Goal: Information Seeking & Learning: Learn about a topic

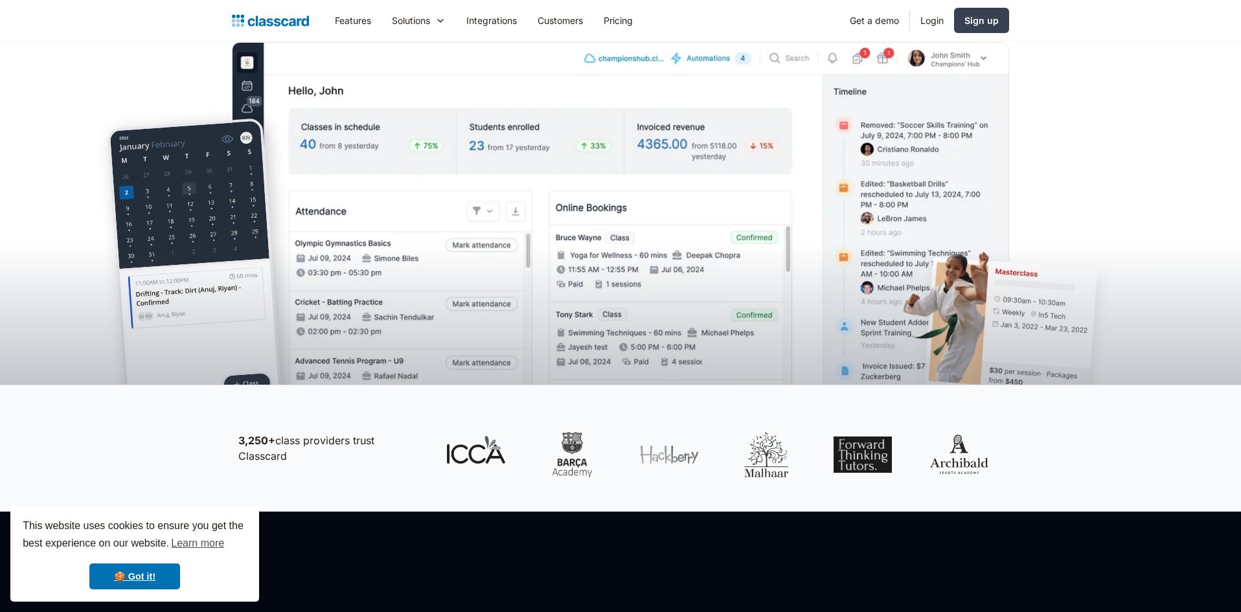
scroll to position [398, 0]
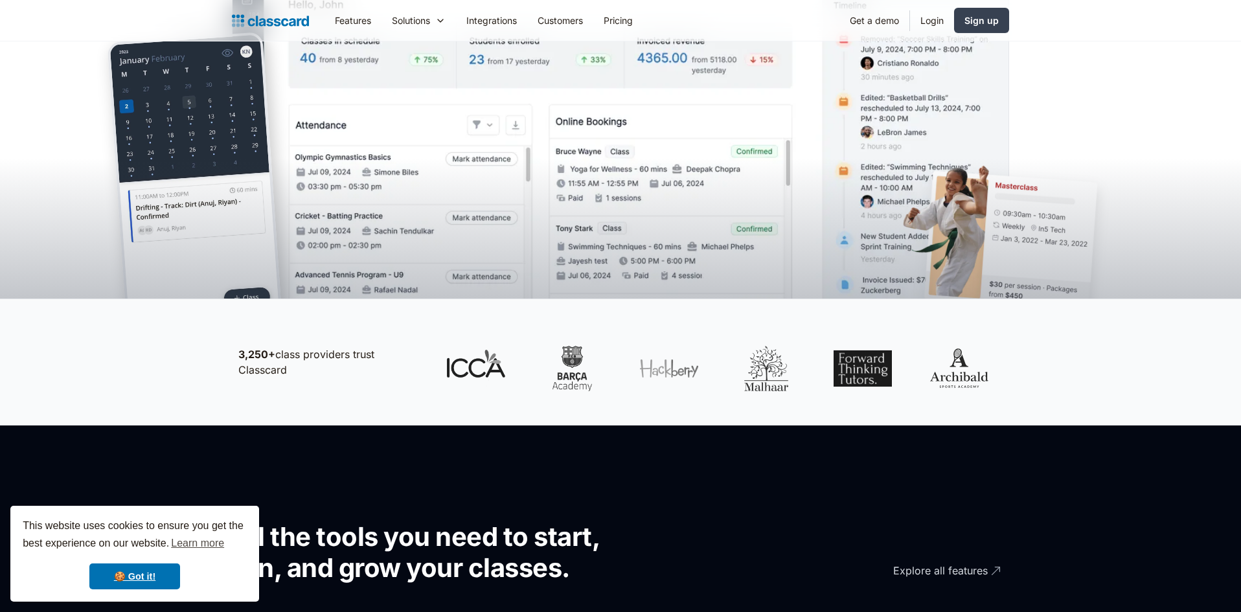
drag, startPoint x: 1243, startPoint y: 71, endPoint x: 1236, endPoint y: -28, distance: 99.4
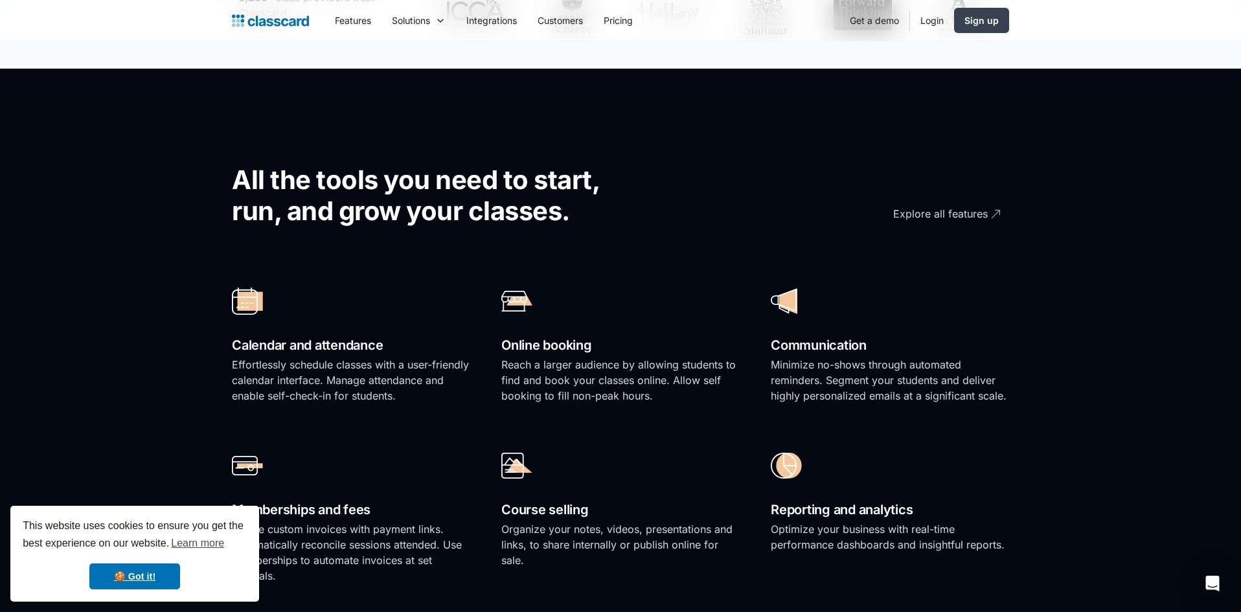
scroll to position [0, 0]
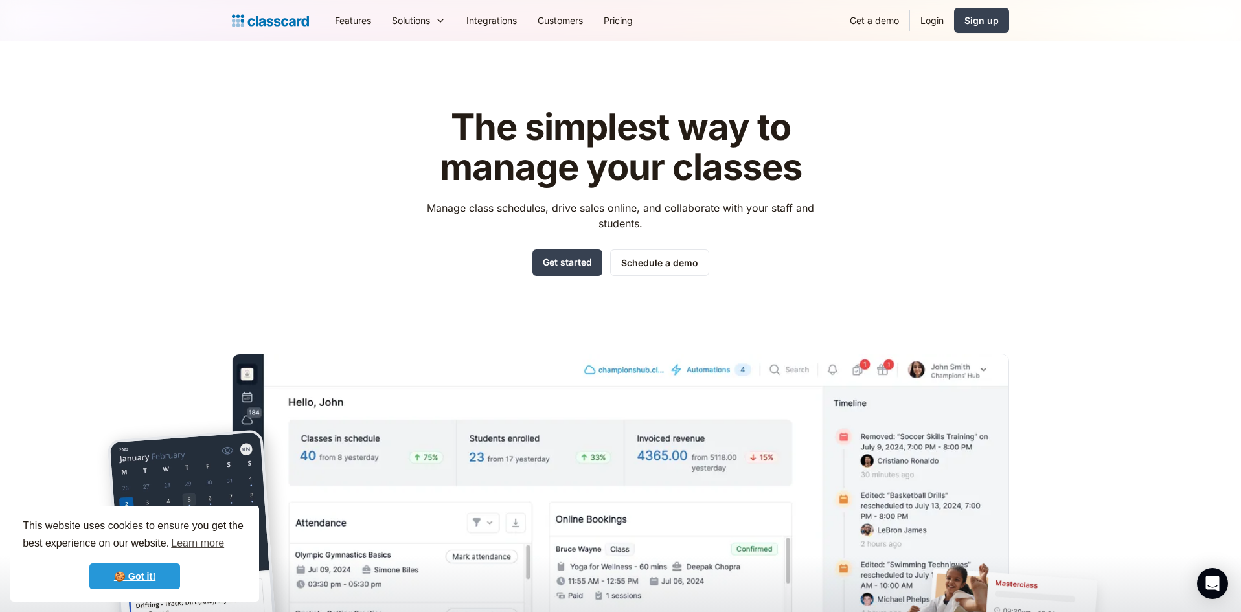
click at [137, 569] on link "🍪 Got it!" at bounding box center [134, 577] width 91 height 26
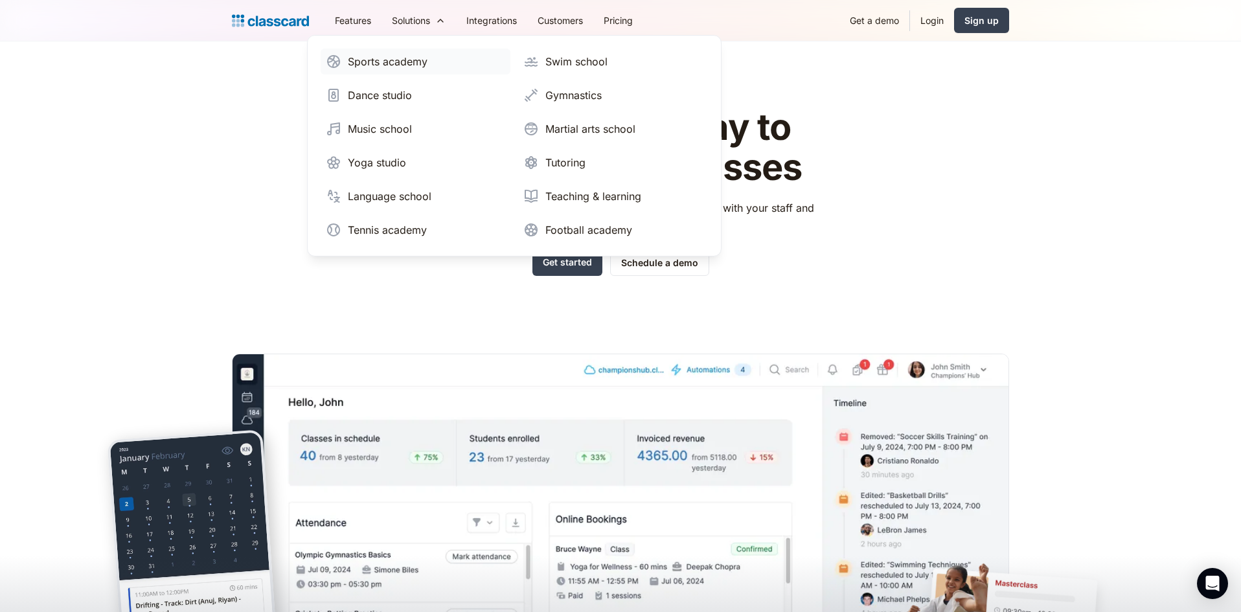
click at [408, 56] on div "Sports academy" at bounding box center [388, 62] width 80 height 16
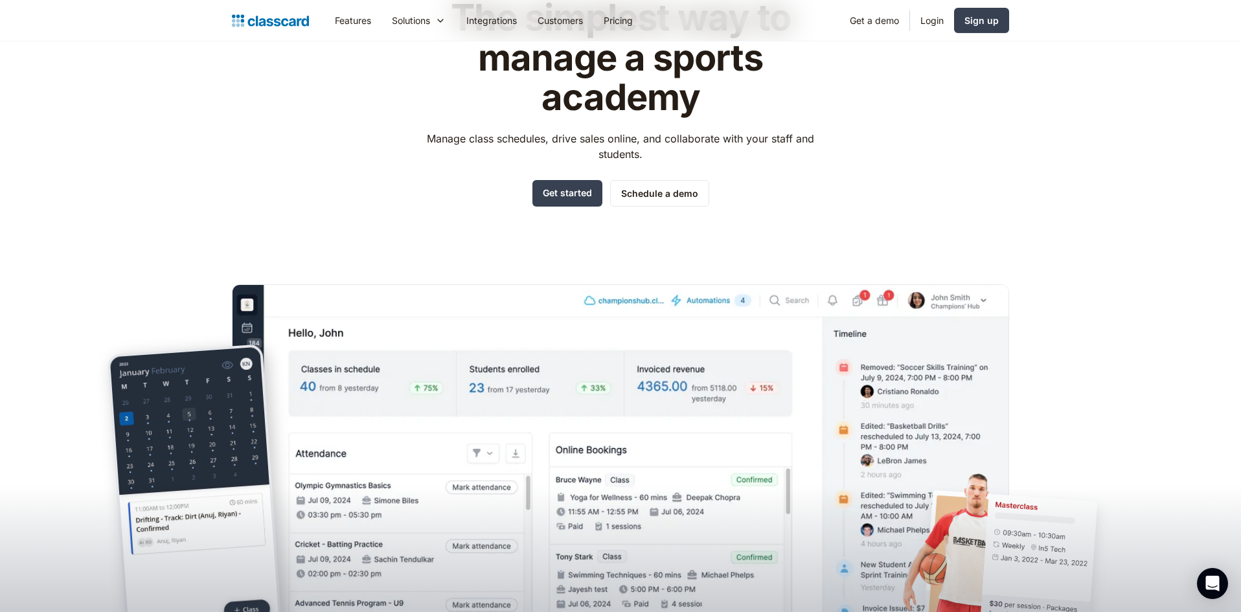
scroll to position [31, 0]
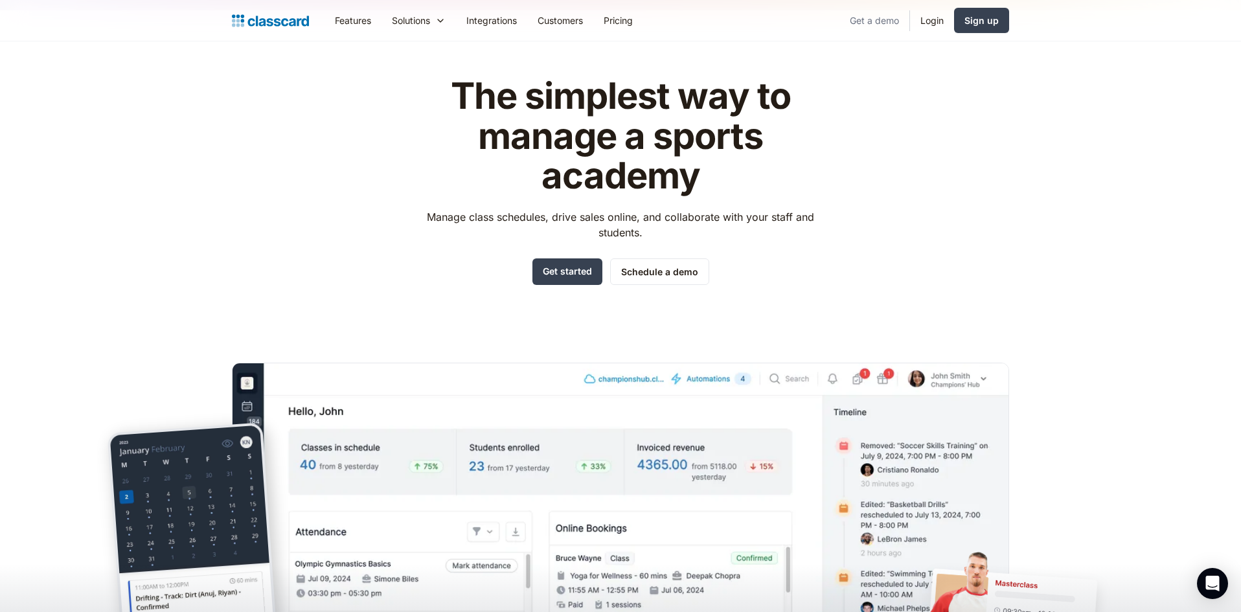
click at [890, 16] on link "Get a demo" at bounding box center [875, 20] width 70 height 29
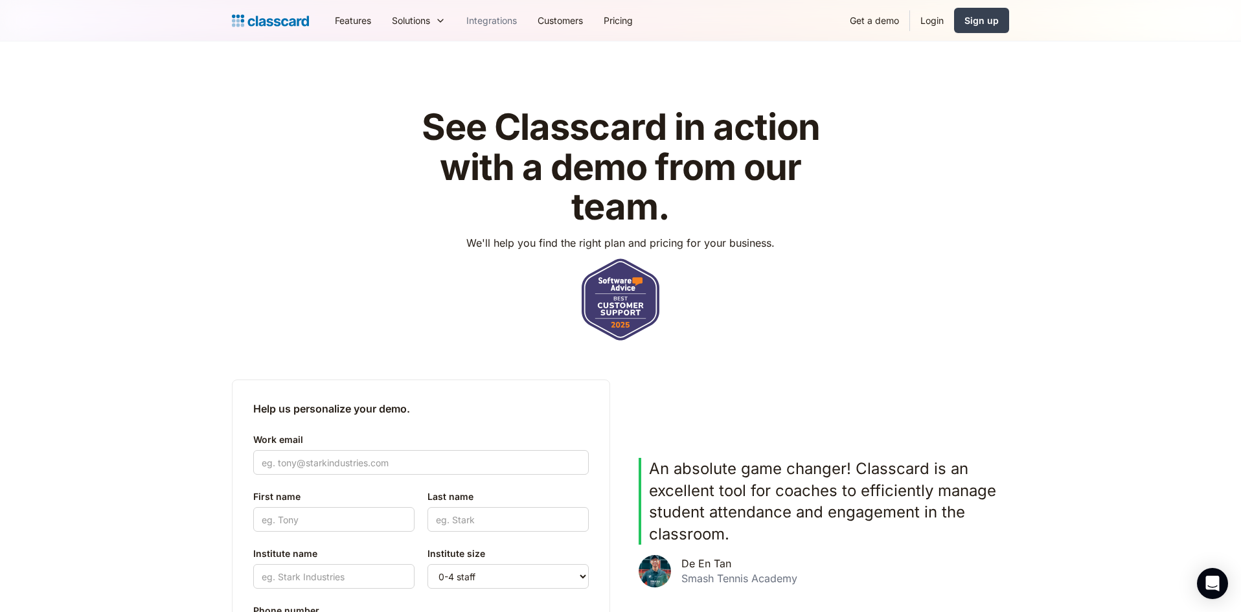
click at [479, 20] on link "Integrations" at bounding box center [491, 20] width 71 height 29
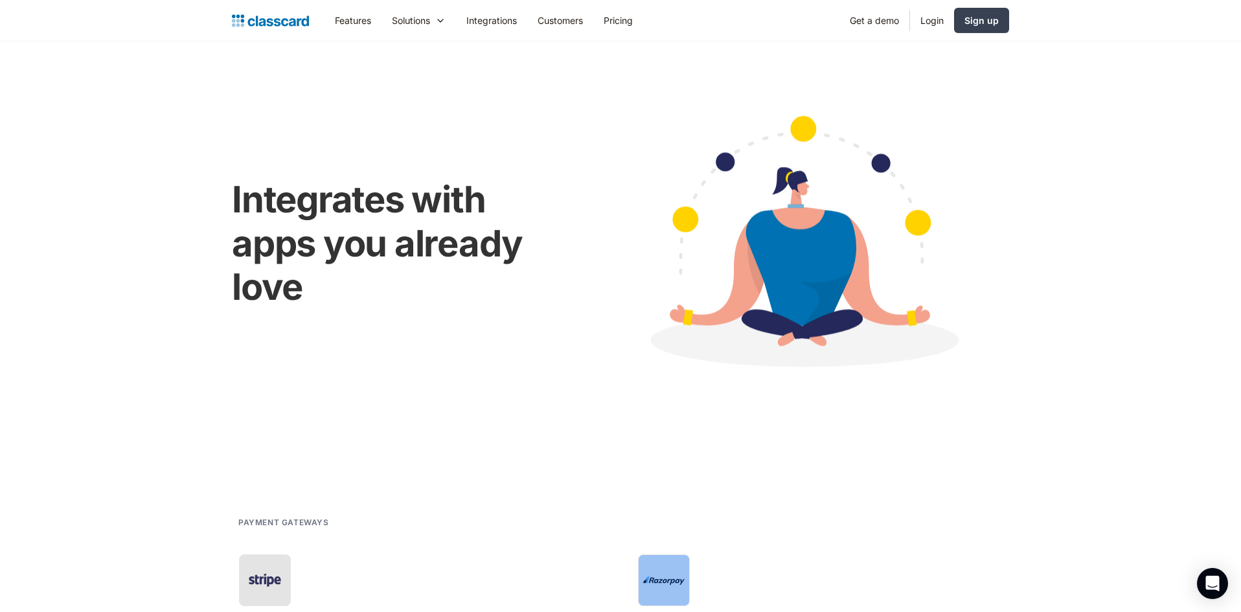
click at [439, 19] on icon at bounding box center [440, 20] width 10 height 13
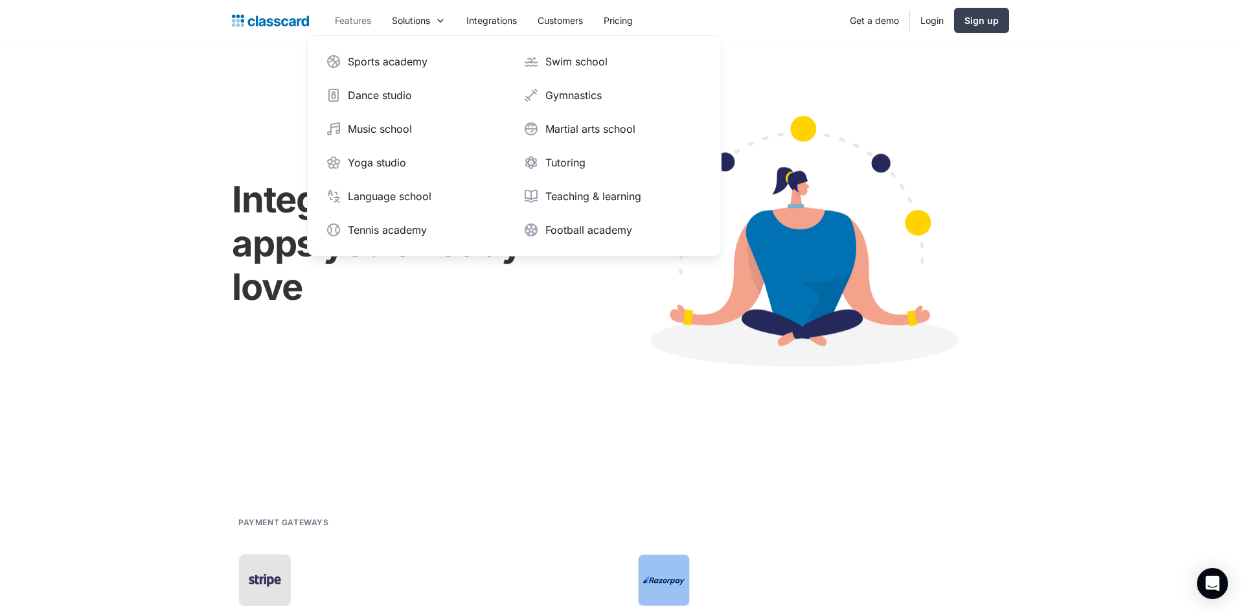
click at [348, 23] on link "Features" at bounding box center [353, 20] width 57 height 29
